Goal: Task Accomplishment & Management: Complete application form

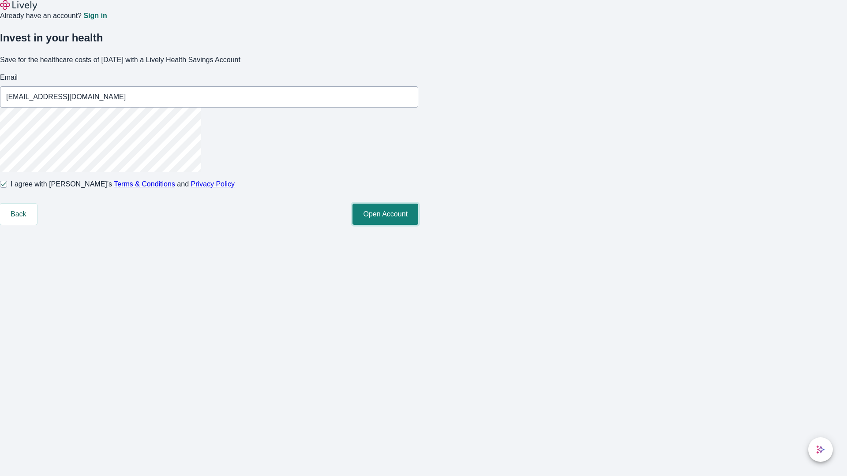
click at [418, 225] on button "Open Account" at bounding box center [385, 214] width 66 height 21
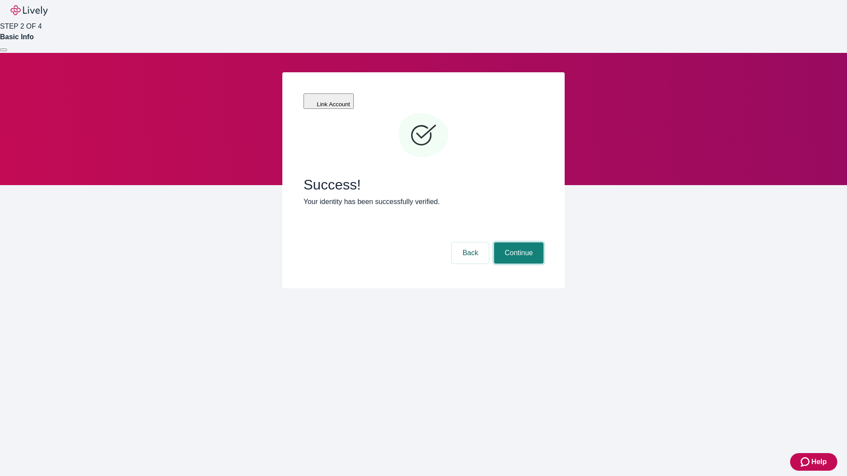
click at [517, 243] on button "Continue" at bounding box center [518, 253] width 49 height 21
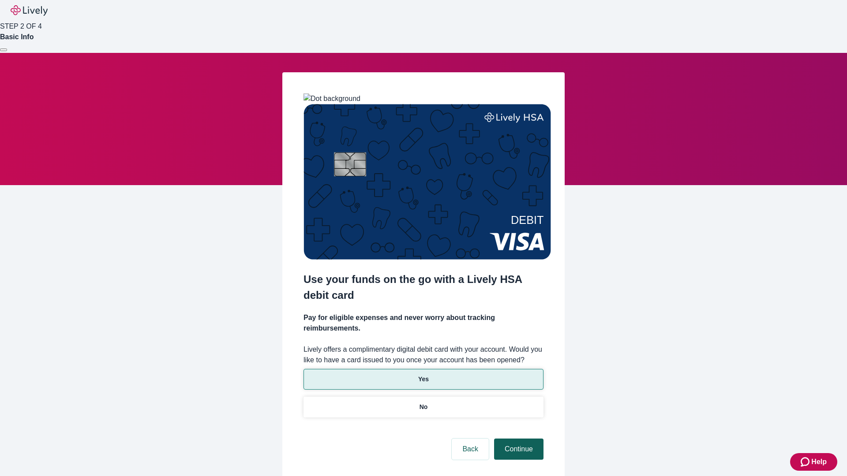
click at [423, 403] on p "No" at bounding box center [424, 407] width 8 height 9
click at [517, 439] on button "Continue" at bounding box center [518, 449] width 49 height 21
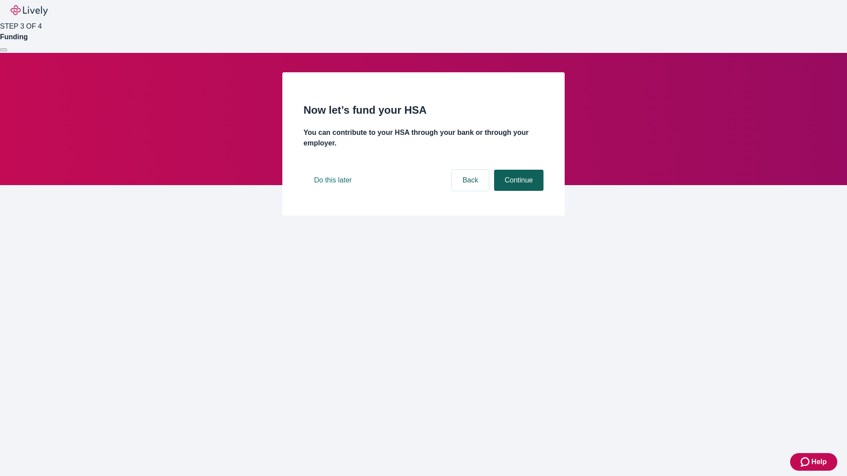
click at [517, 191] on button "Continue" at bounding box center [518, 180] width 49 height 21
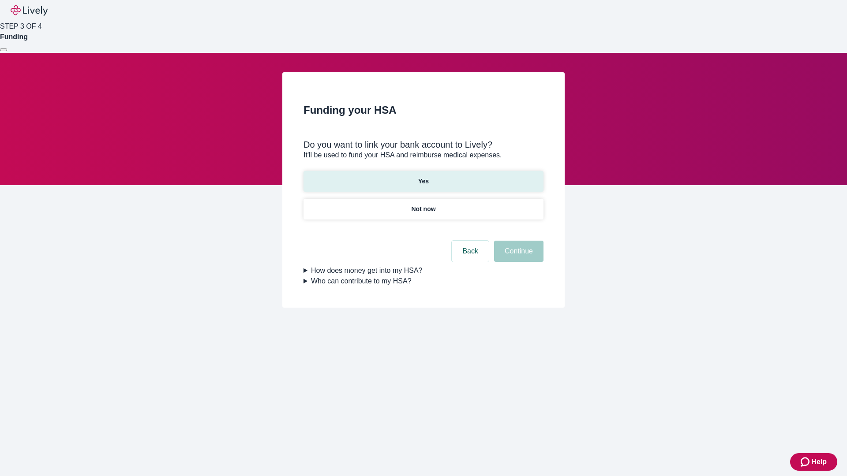
click at [423, 177] on p "Yes" at bounding box center [423, 181] width 11 height 9
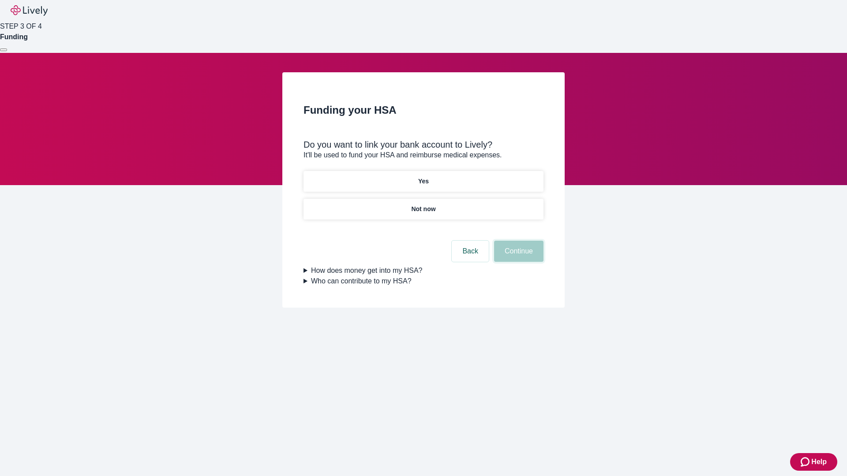
click at [517, 241] on button "Continue" at bounding box center [518, 251] width 49 height 21
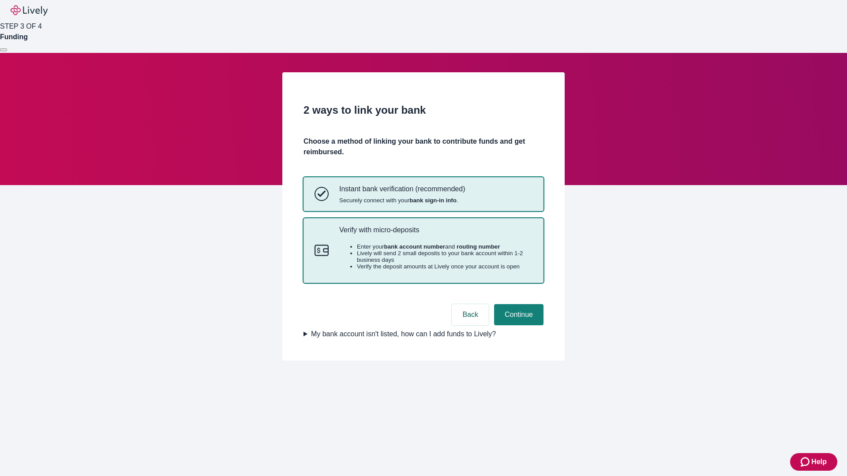
click at [435, 234] on p "Verify with micro-deposits" at bounding box center [435, 230] width 193 height 8
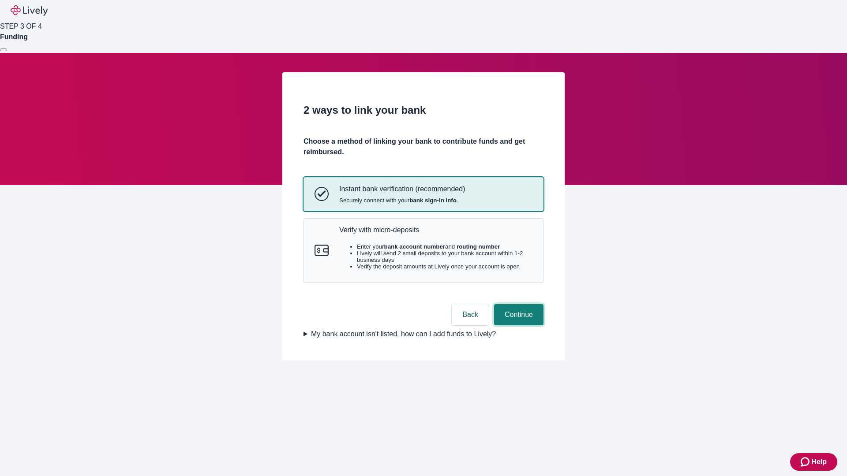
click at [517, 326] on button "Continue" at bounding box center [518, 314] width 49 height 21
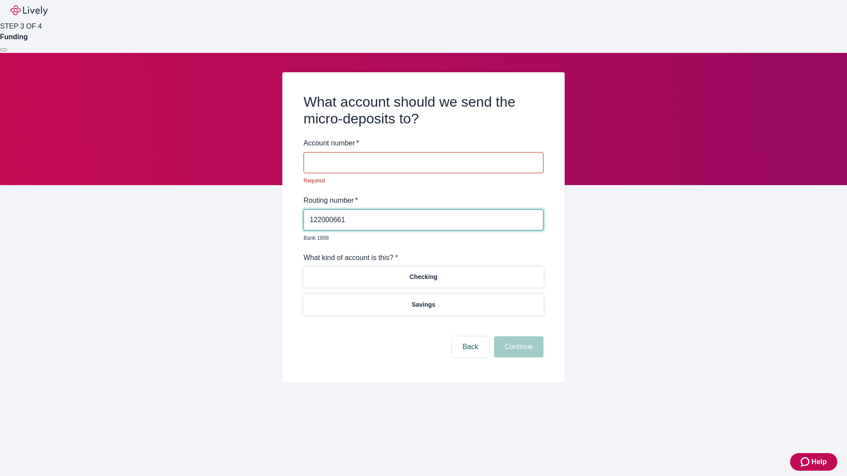
type input "122000661"
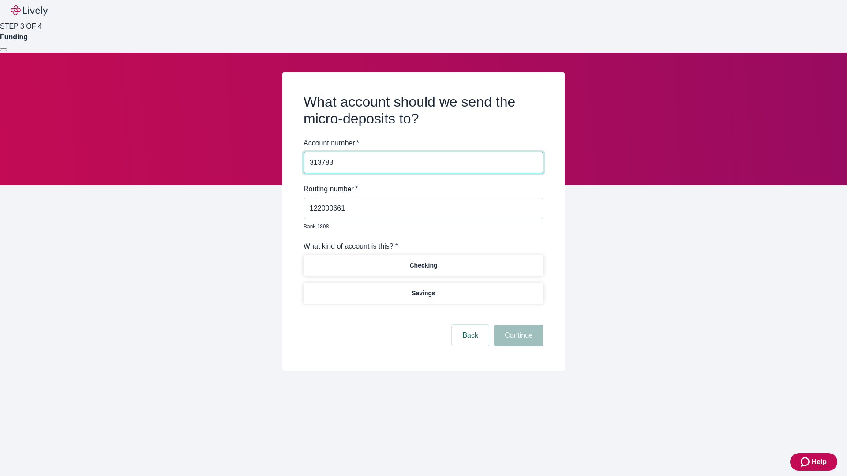
type input "313783"
click at [423, 261] on p "Checking" at bounding box center [423, 265] width 28 height 9
click at [517, 326] on button "Continue" at bounding box center [518, 335] width 49 height 21
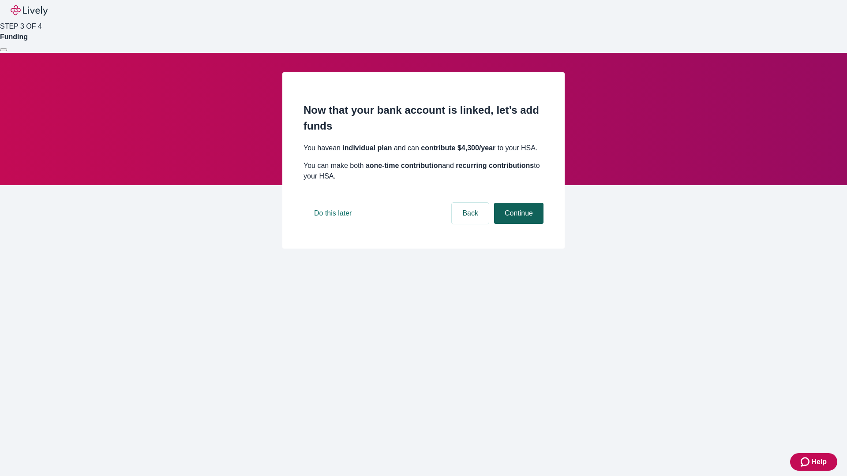
click at [517, 224] on button "Continue" at bounding box center [518, 213] width 49 height 21
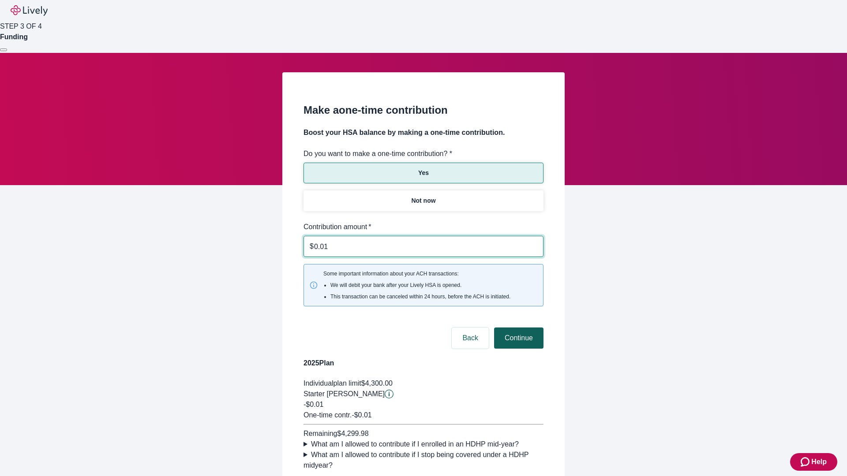
type input "0.01"
click at [517, 328] on button "Continue" at bounding box center [518, 338] width 49 height 21
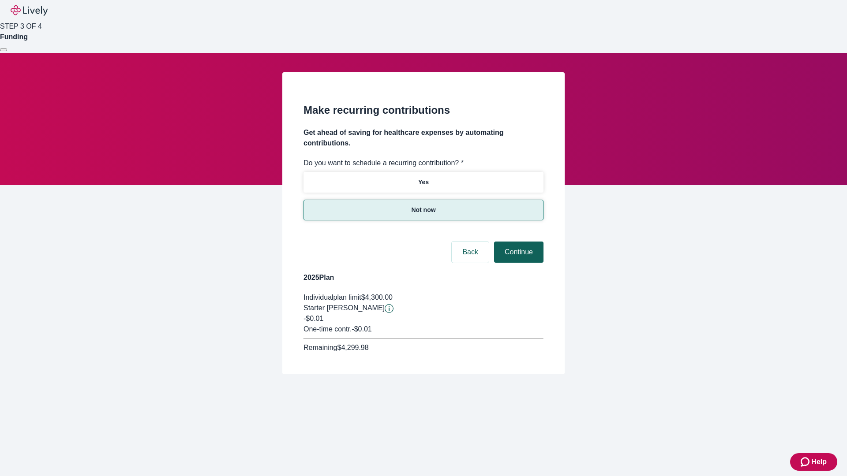
click at [517, 242] on button "Continue" at bounding box center [518, 252] width 49 height 21
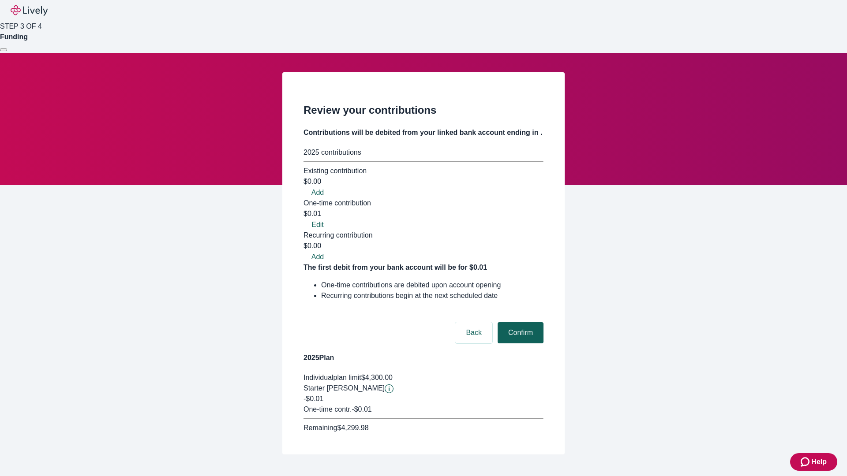
click at [519, 322] on button "Confirm" at bounding box center [521, 332] width 46 height 21
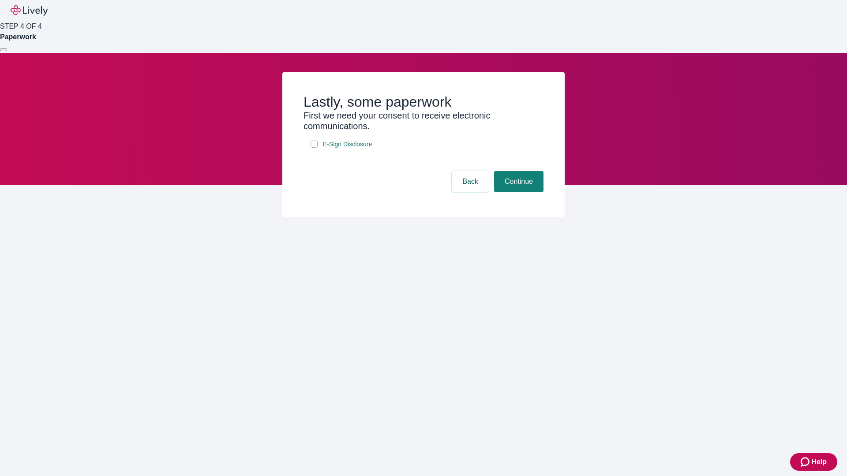
click at [314, 148] on input "E-Sign Disclosure" at bounding box center [314, 144] width 7 height 7
checkbox input "true"
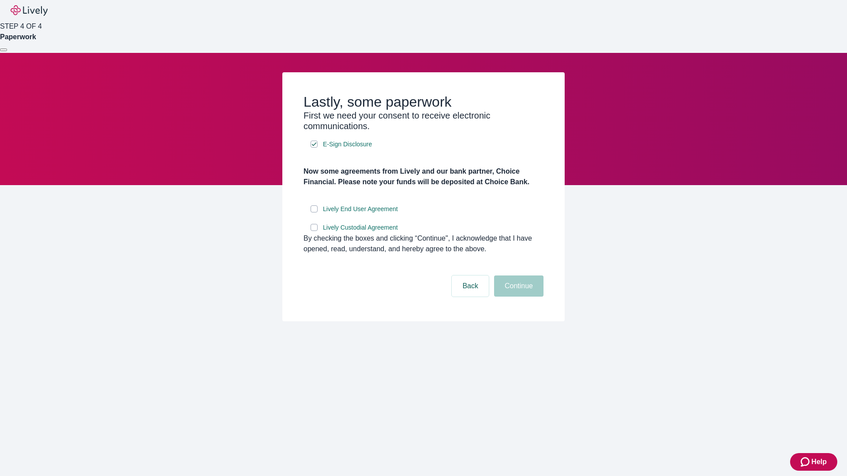
click at [314, 213] on input "Lively End User Agreement" at bounding box center [314, 209] width 7 height 7
checkbox input "true"
click at [314, 231] on input "Lively Custodial Agreement" at bounding box center [314, 227] width 7 height 7
checkbox input "true"
click at [517, 297] on button "Continue" at bounding box center [518, 286] width 49 height 21
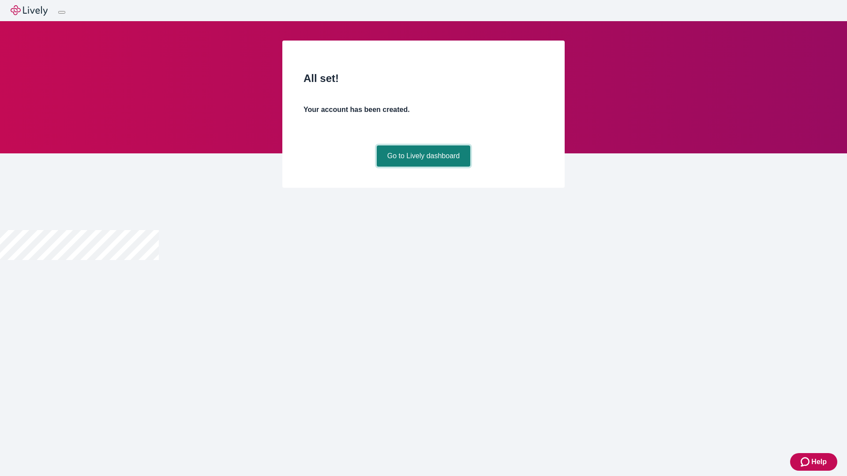
click at [423, 167] on link "Go to Lively dashboard" at bounding box center [424, 156] width 94 height 21
